Goal: Ask a question: Seek information or help from site administrators or community

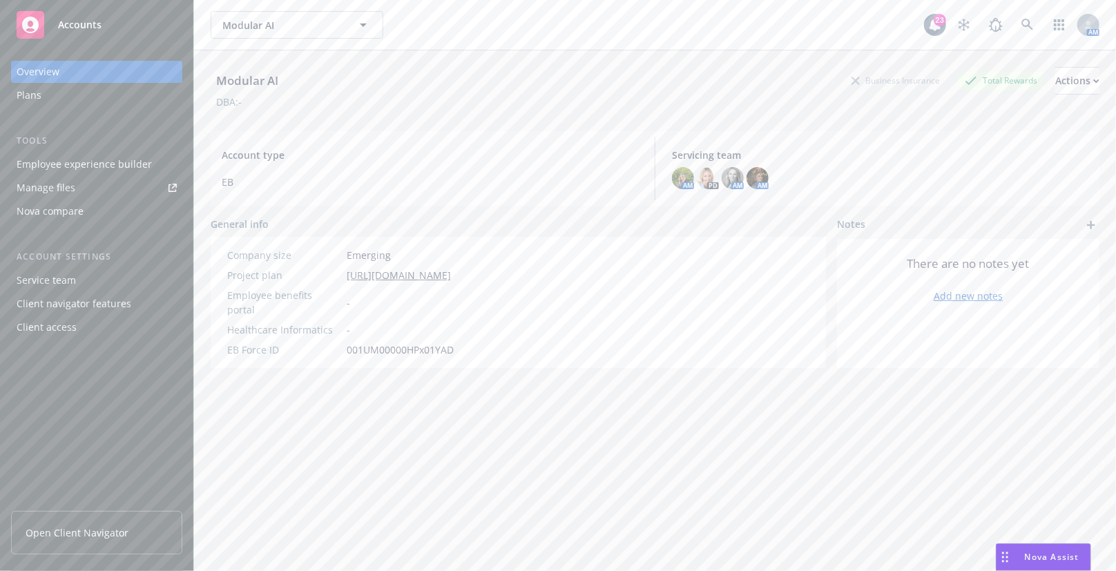
click at [1025, 551] on div "Nova Assist" at bounding box center [1044, 557] width 94 height 26
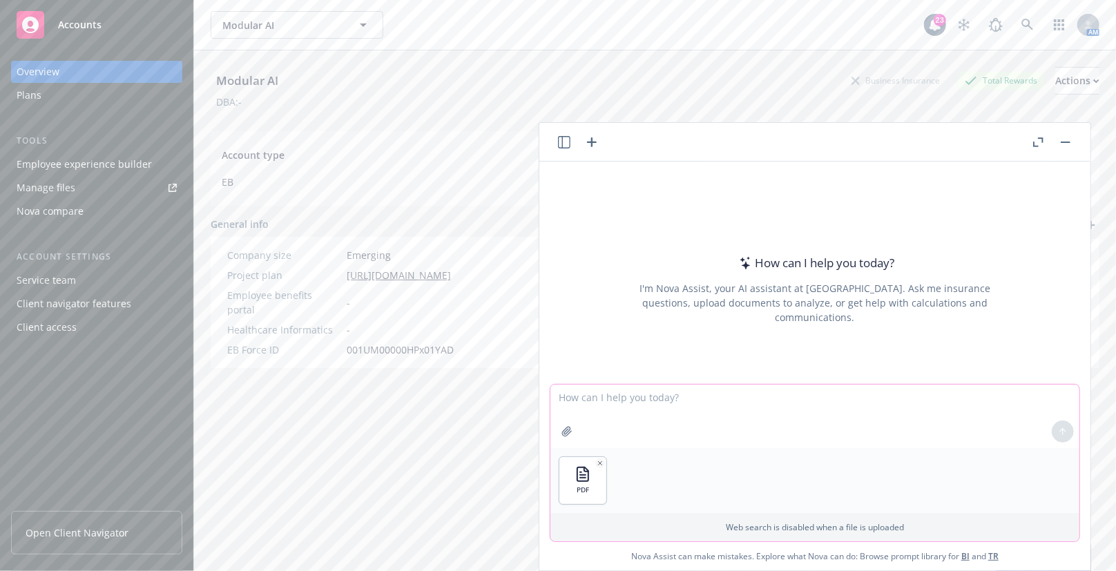
click at [670, 410] on textarea at bounding box center [815, 417] width 529 height 64
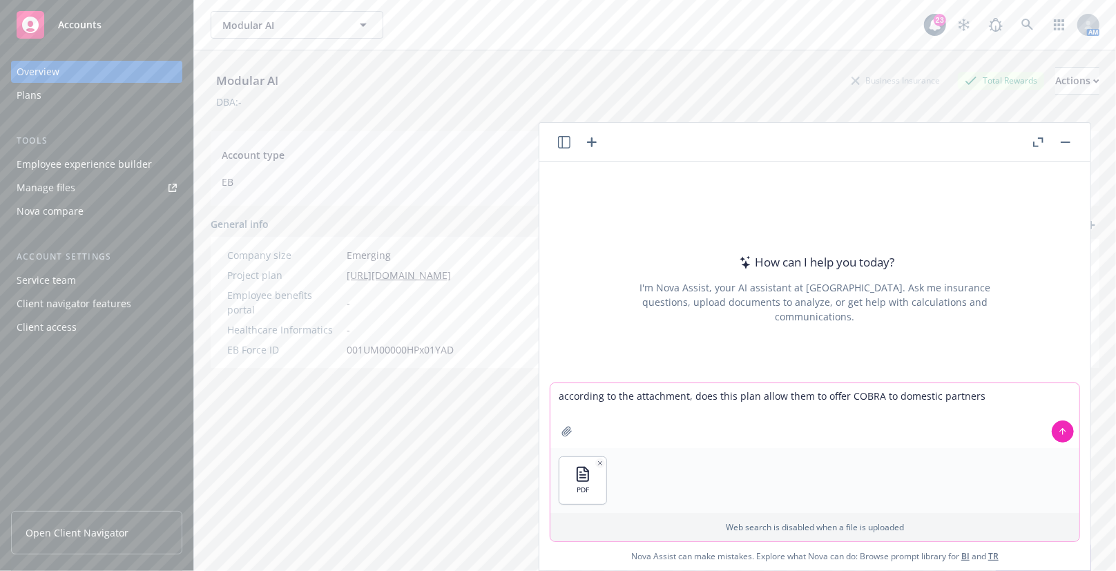
type textarea "according to the attachment, does this plan allow them to offer COBRA to domest…"
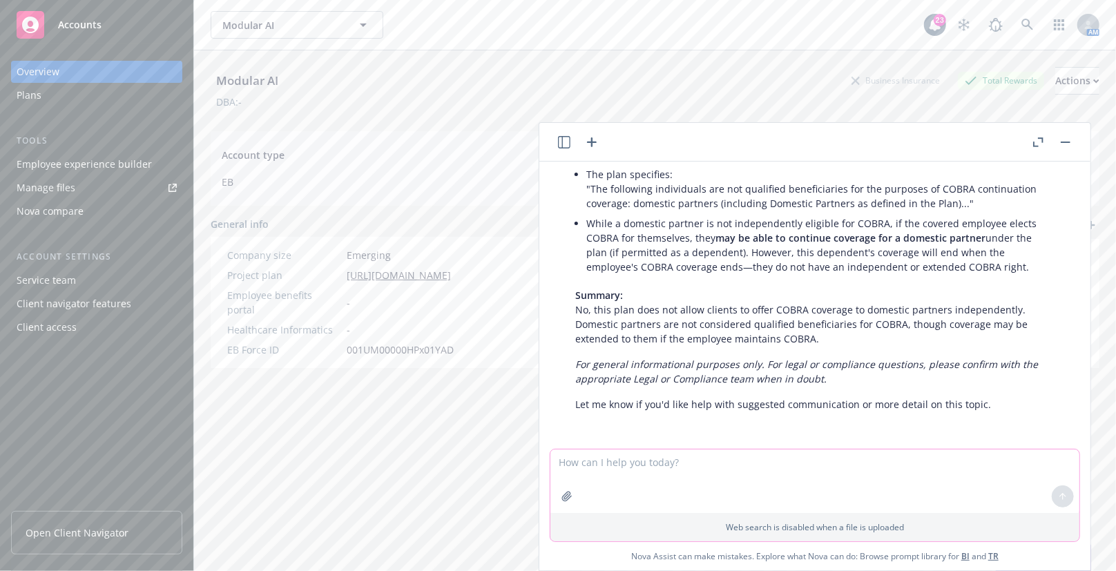
scroll to position [177, 0]
drag, startPoint x: 915, startPoint y: 338, endPoint x: 906, endPoint y: 345, distance: 11.3
click at [915, 338] on p "Summary: No, this plan does not allow clients to offer COBRA coverage to domest…" at bounding box center [815, 316] width 479 height 58
click at [746, 314] on p "Summary: No, this plan does not allow clients to offer COBRA coverage to domest…" at bounding box center [815, 316] width 479 height 58
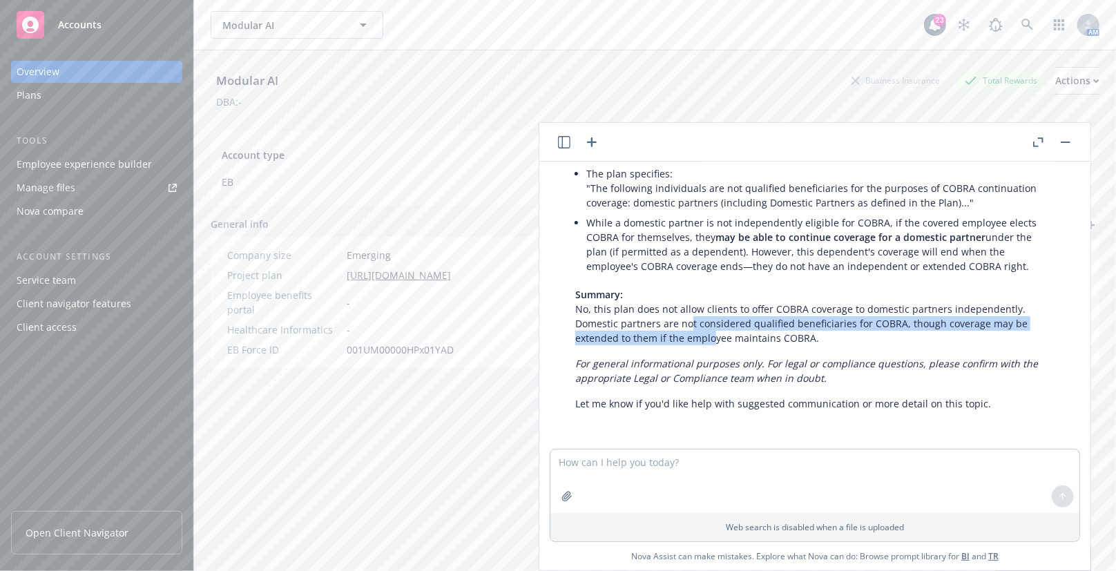
drag, startPoint x: 692, startPoint y: 329, endPoint x: 714, endPoint y: 333, distance: 23.2
click at [714, 333] on p "Summary: No, this plan does not allow clients to offer COBRA coverage to domest…" at bounding box center [815, 316] width 479 height 58
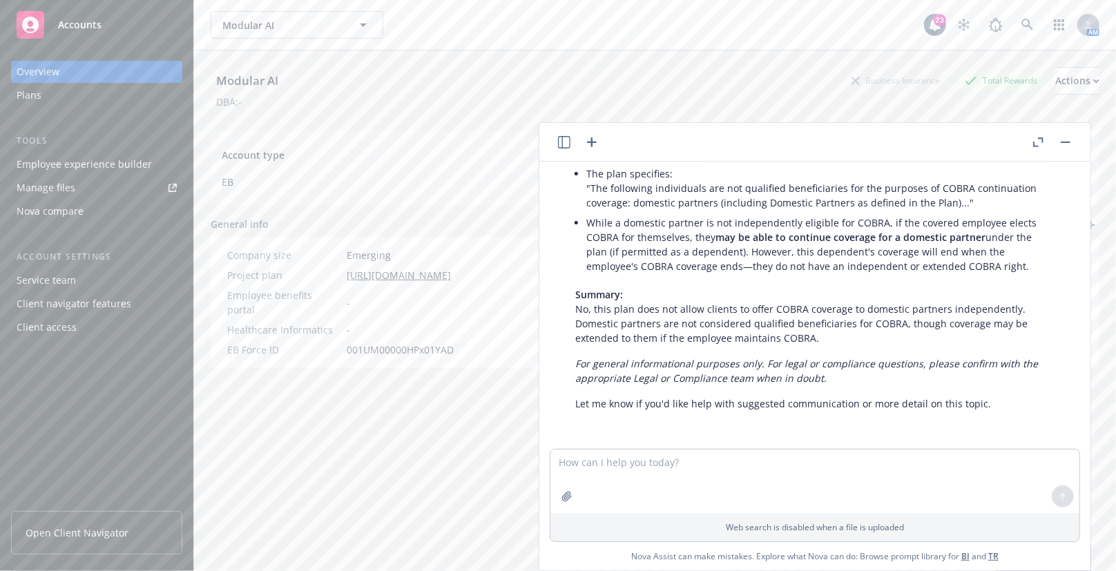
click at [912, 336] on p "Summary: No, this plan does not allow clients to offer COBRA coverage to domest…" at bounding box center [815, 316] width 479 height 58
click at [942, 340] on p "Summary: No, this plan does not allow clients to offer COBRA coverage to domest…" at bounding box center [815, 316] width 479 height 58
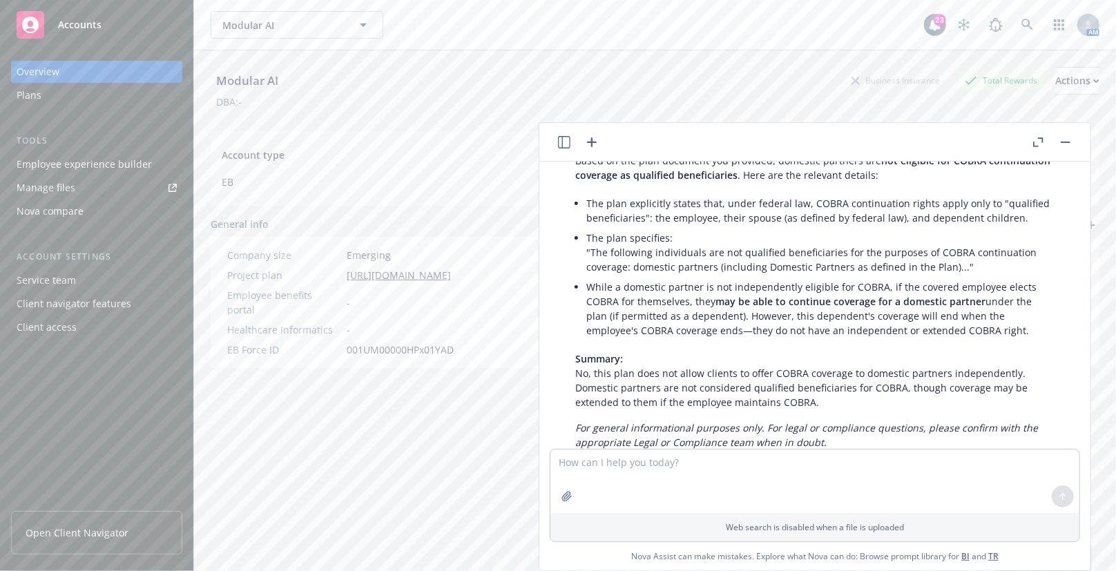
scroll to position [51, 0]
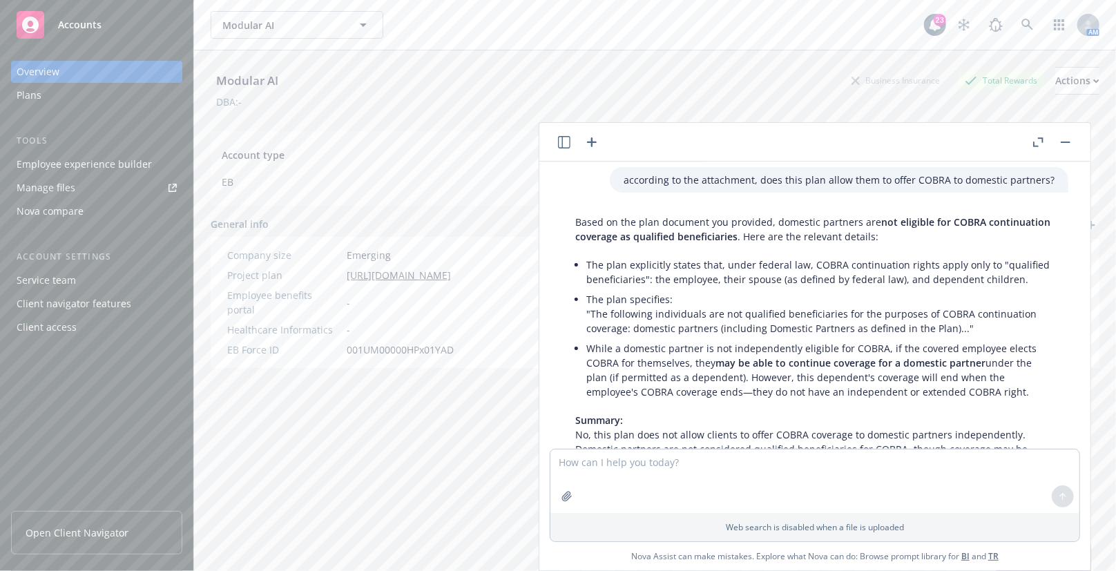
click at [781, 244] on div "Based on the plan document you provided, domestic partners are not eligible for…" at bounding box center [815, 375] width 507 height 333
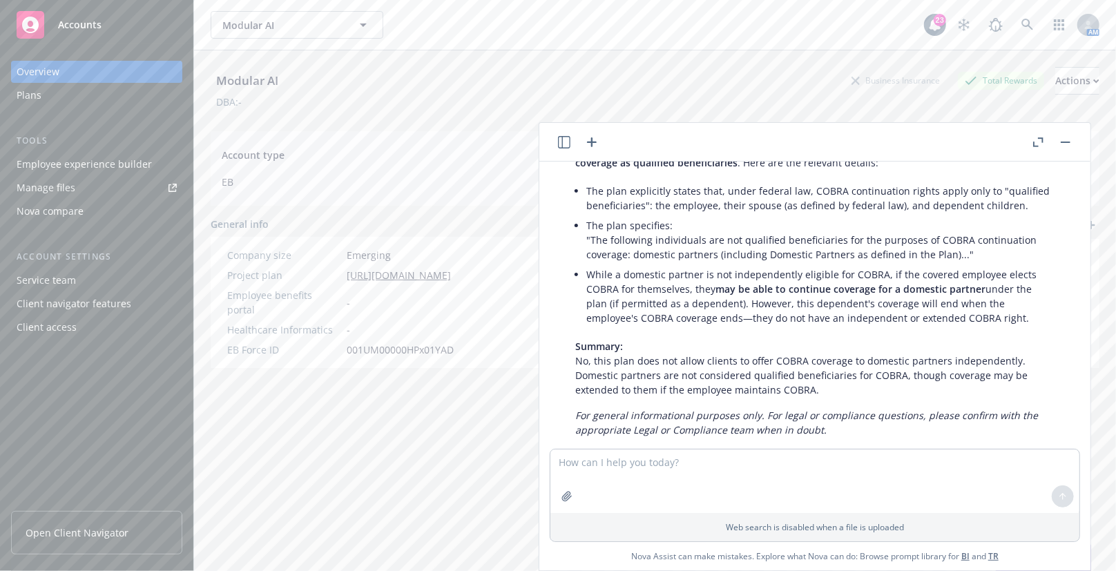
scroll to position [62, 0]
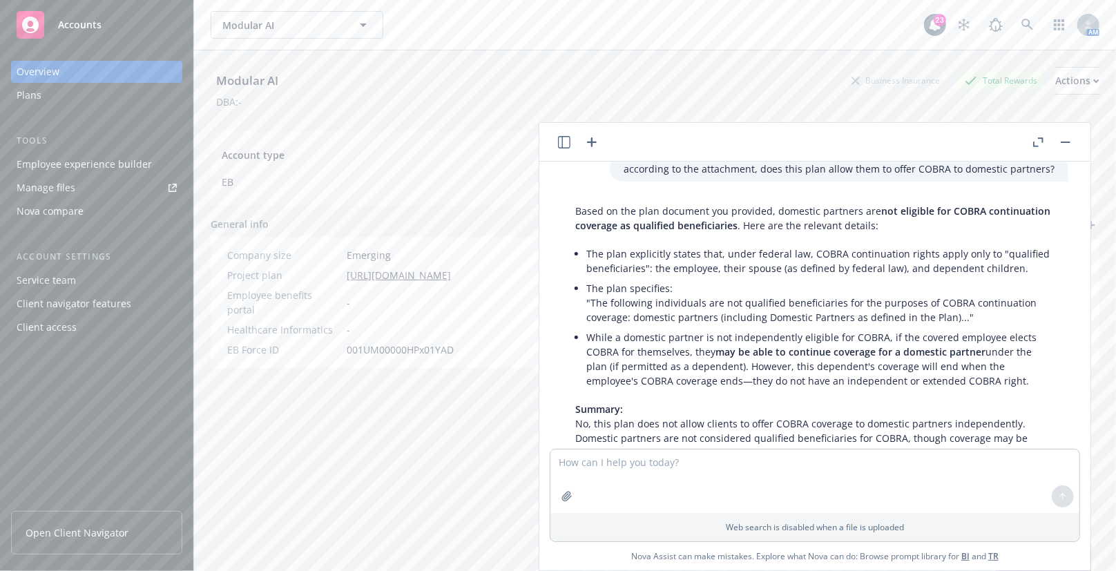
click at [820, 331] on li "While a domestic partner is not independently eligible for COBRA, if the covere…" at bounding box center [821, 359] width 468 height 64
